Goal: Task Accomplishment & Management: Use online tool/utility

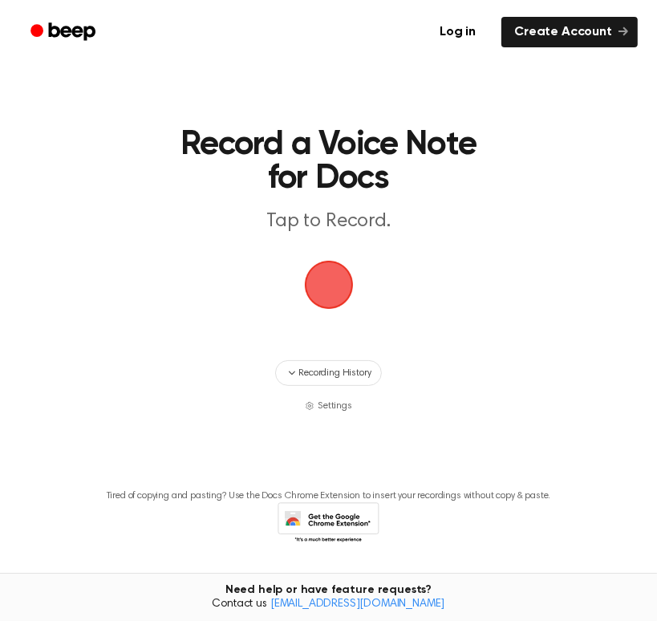
click at [331, 301] on span "button" at bounding box center [329, 284] width 45 height 45
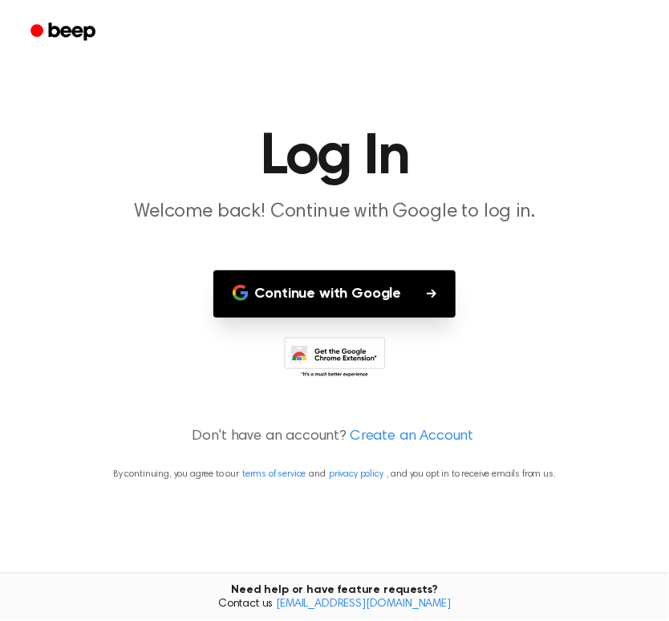
click at [331, 301] on button "Continue with Google" at bounding box center [334, 293] width 243 height 47
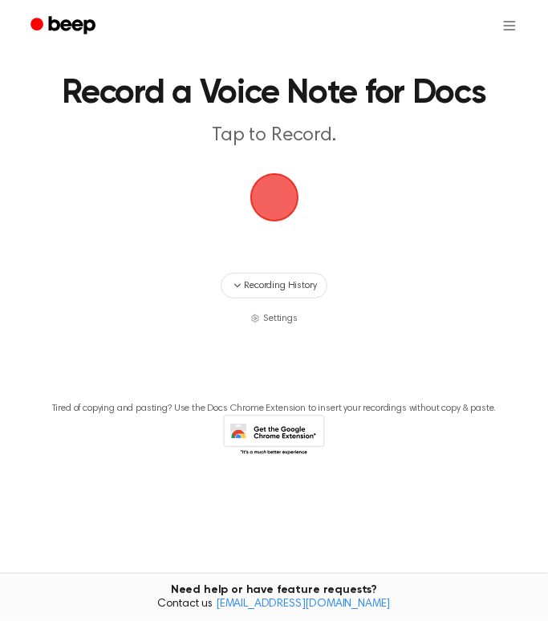
click at [272, 196] on span "button" at bounding box center [274, 197] width 45 height 45
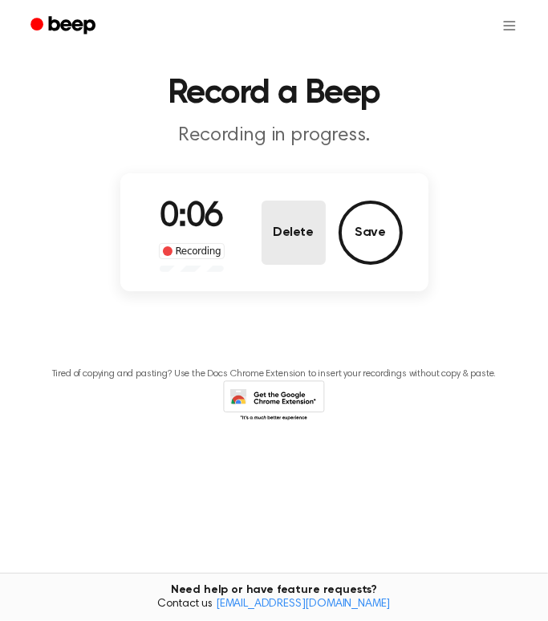
click at [295, 238] on button "Delete" at bounding box center [294, 233] width 64 height 64
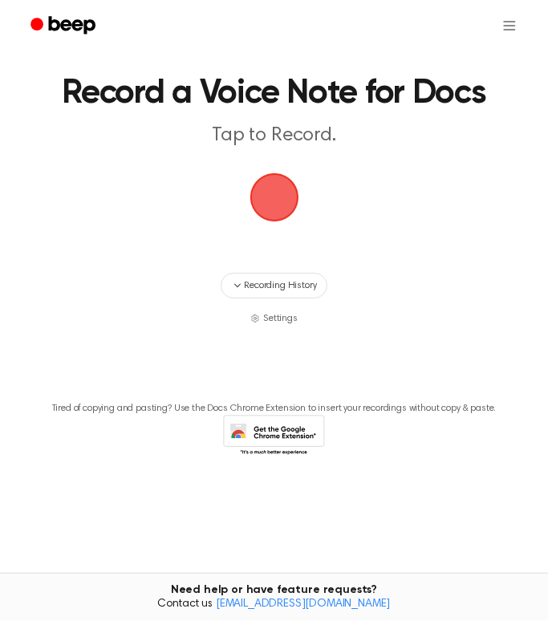
click at [278, 193] on span "button" at bounding box center [274, 197] width 45 height 45
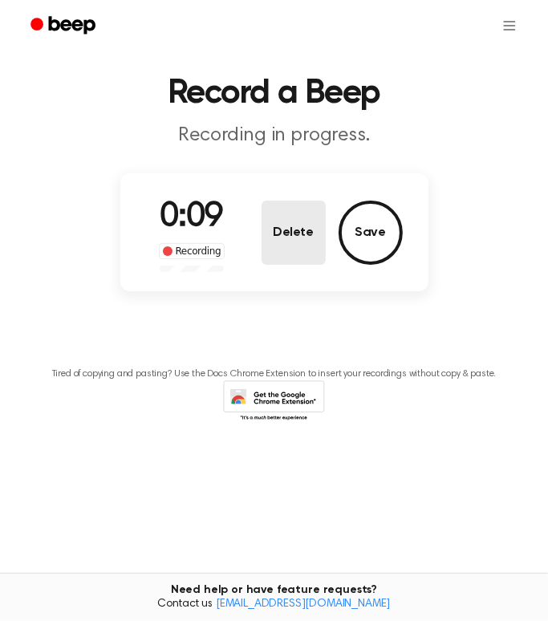
click at [273, 248] on button "Delete" at bounding box center [294, 233] width 64 height 64
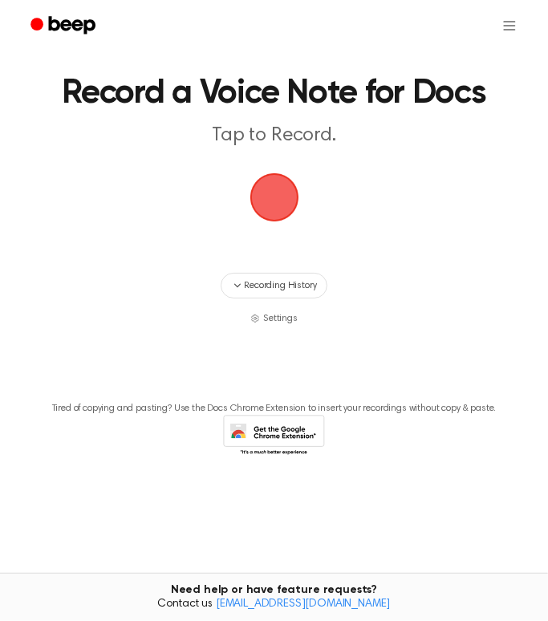
click at [266, 185] on span "button" at bounding box center [274, 197] width 45 height 45
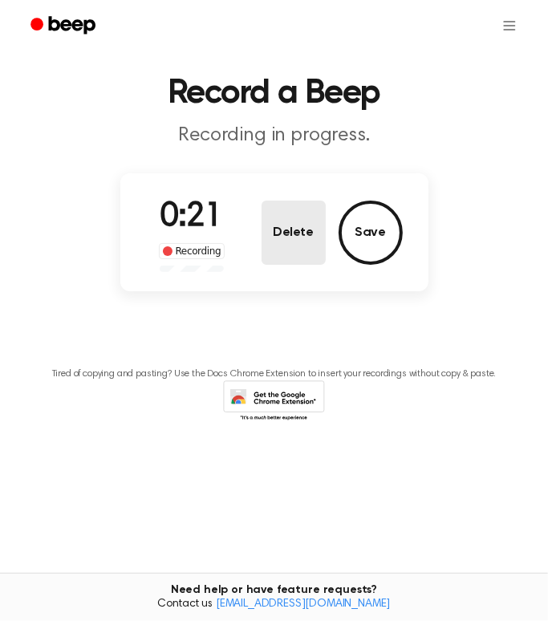
click at [308, 228] on button "Delete" at bounding box center [294, 233] width 64 height 64
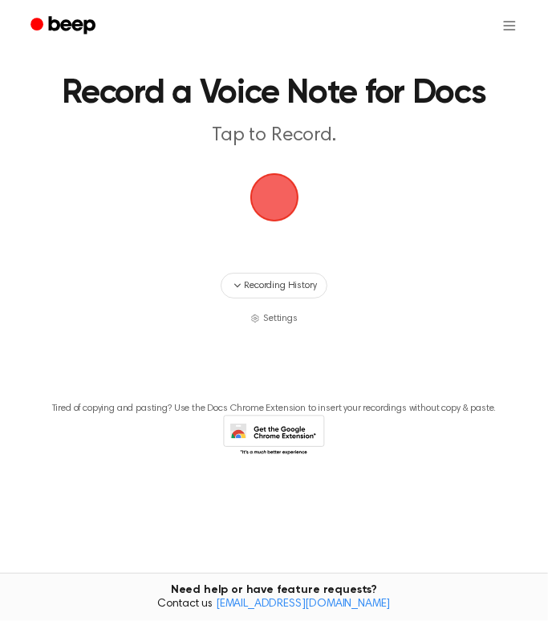
click at [270, 196] on span "button" at bounding box center [274, 197] width 45 height 45
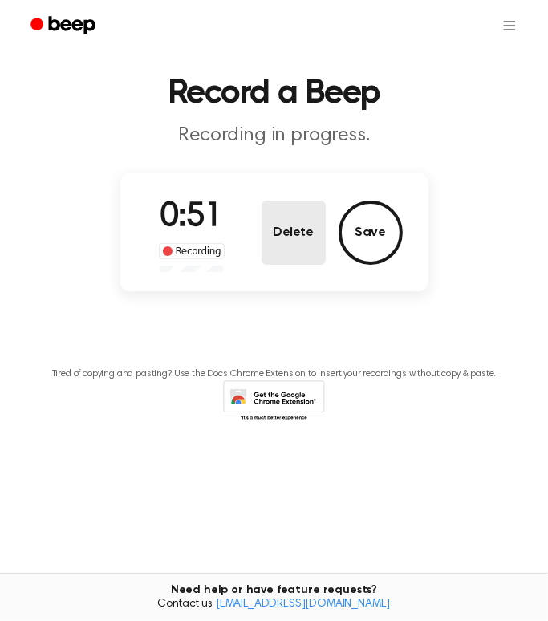
click at [296, 223] on button "Delete" at bounding box center [294, 233] width 64 height 64
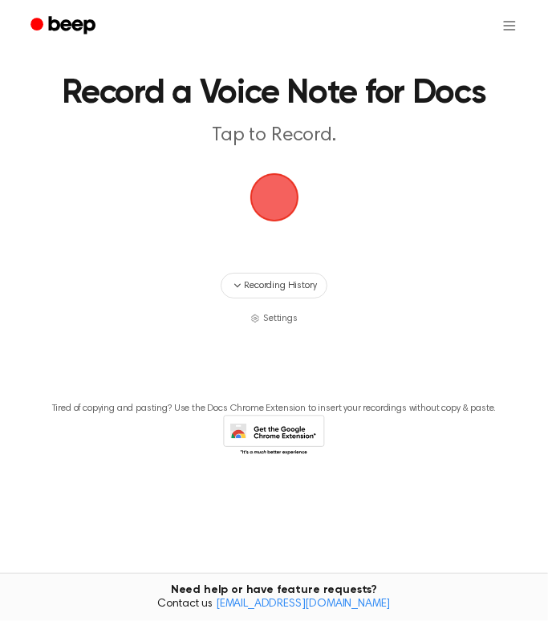
click at [275, 188] on span "button" at bounding box center [274, 197] width 45 height 45
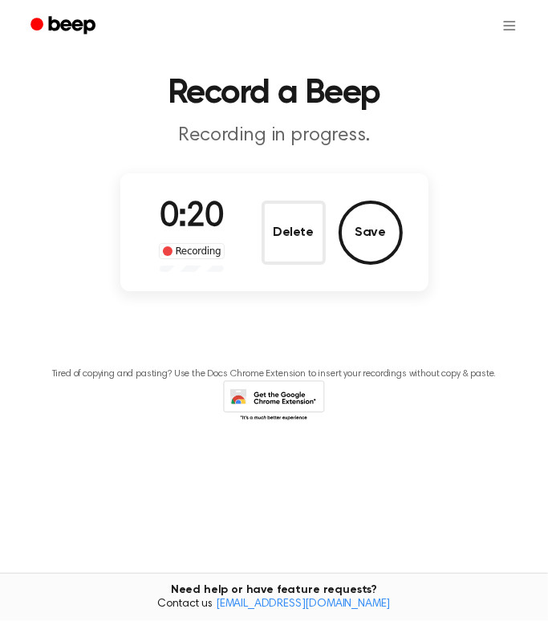
click at [275, 188] on div "0:20 Recording Delete Save" at bounding box center [274, 232] width 308 height 118
click at [289, 225] on button "Delete" at bounding box center [294, 233] width 64 height 64
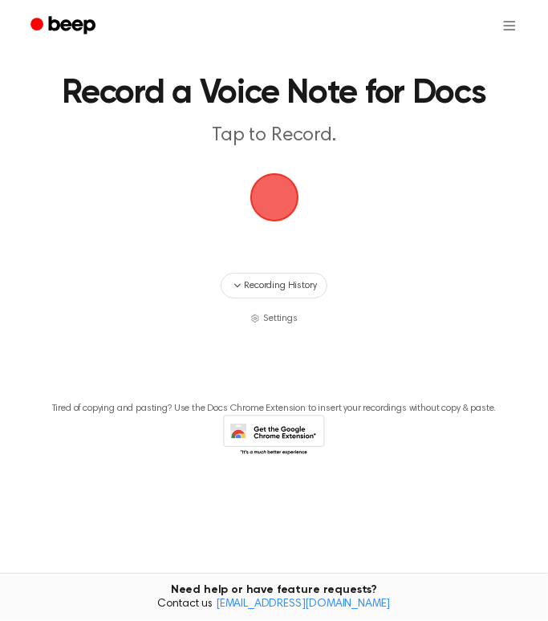
click at [282, 201] on span "button" at bounding box center [274, 197] width 45 height 45
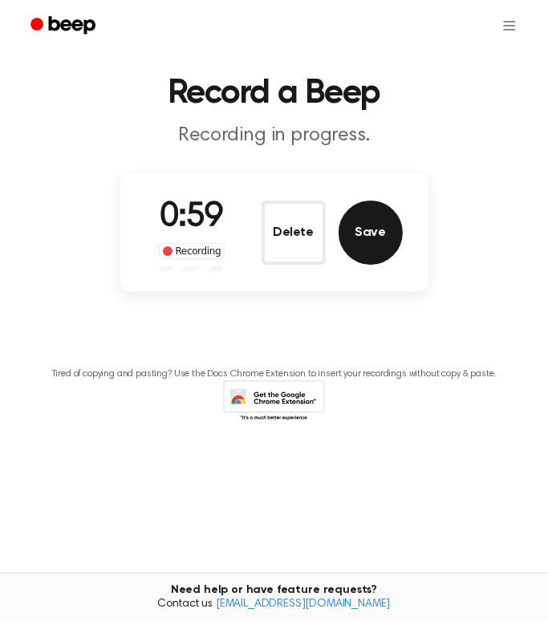
click at [395, 225] on button "Save" at bounding box center [371, 233] width 64 height 64
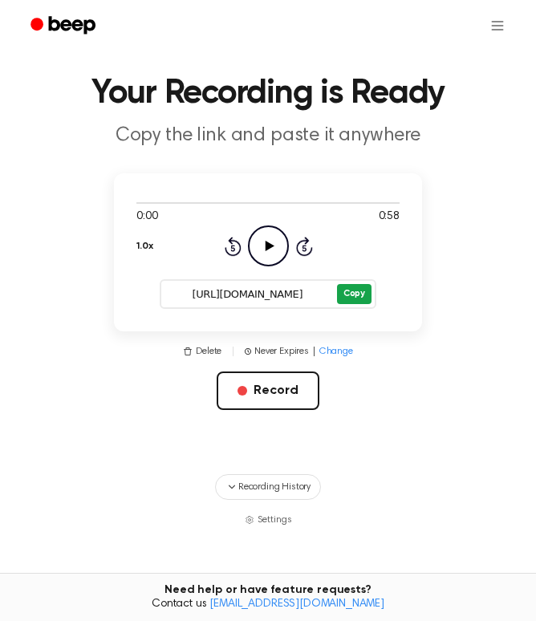
click at [353, 297] on button "Copy" at bounding box center [354, 294] width 35 height 20
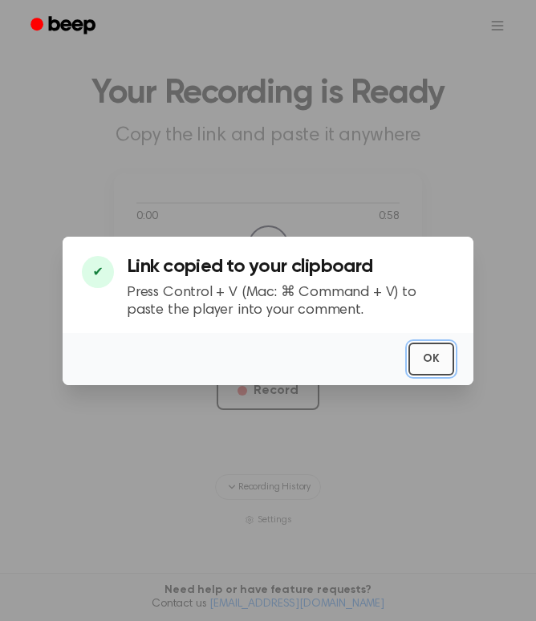
click at [424, 357] on button "OK" at bounding box center [431, 359] width 46 height 33
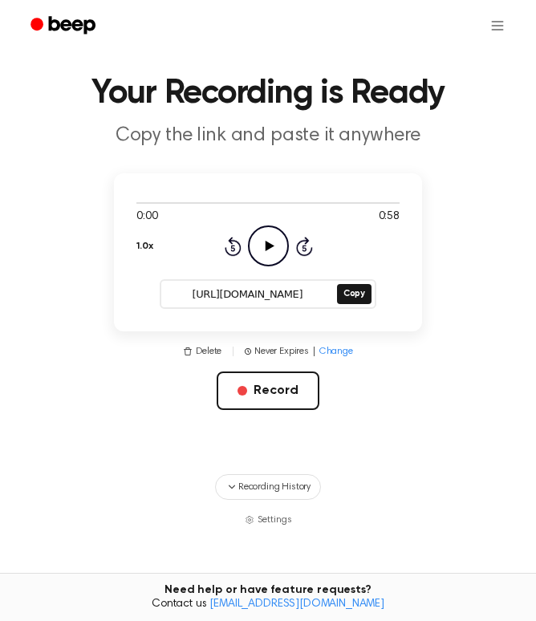
click at [177, 298] on input "[URL][DOMAIN_NAME]" at bounding box center [247, 294] width 173 height 22
click at [211, 299] on input "[URL][DOMAIN_NAME]" at bounding box center [247, 294] width 173 height 22
click at [185, 294] on input "[URL][DOMAIN_NAME]" at bounding box center [247, 294] width 173 height 22
click at [359, 296] on button "Copy" at bounding box center [354, 294] width 35 height 20
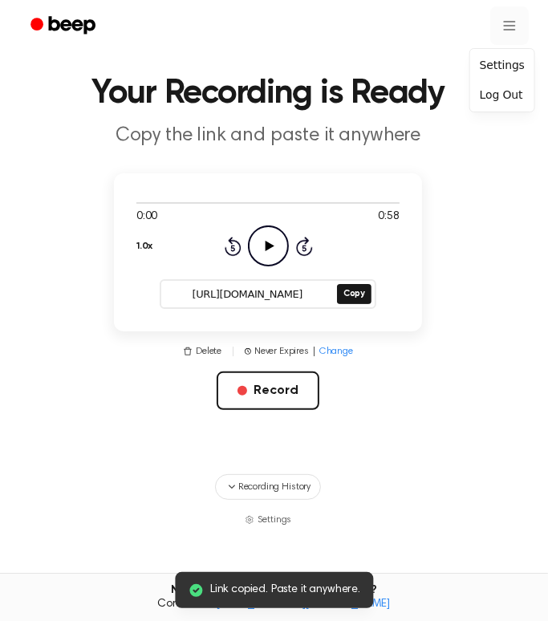
click at [498, 26] on html "Link copied. Paste it anywhere. Your Recording is Ready Copy the link and paste…" at bounding box center [274, 378] width 548 height 757
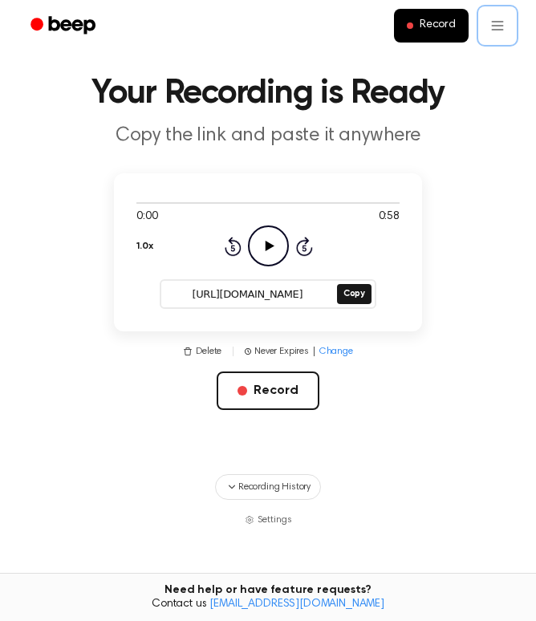
click at [279, 249] on html "Record Your Recording is Ready Copy the link and paste it anywhere 0:00 0:58 1.…" at bounding box center [268, 378] width 536 height 757
click at [278, 243] on icon "Play Audio" at bounding box center [268, 245] width 41 height 41
